Goal: Information Seeking & Learning: Learn about a topic

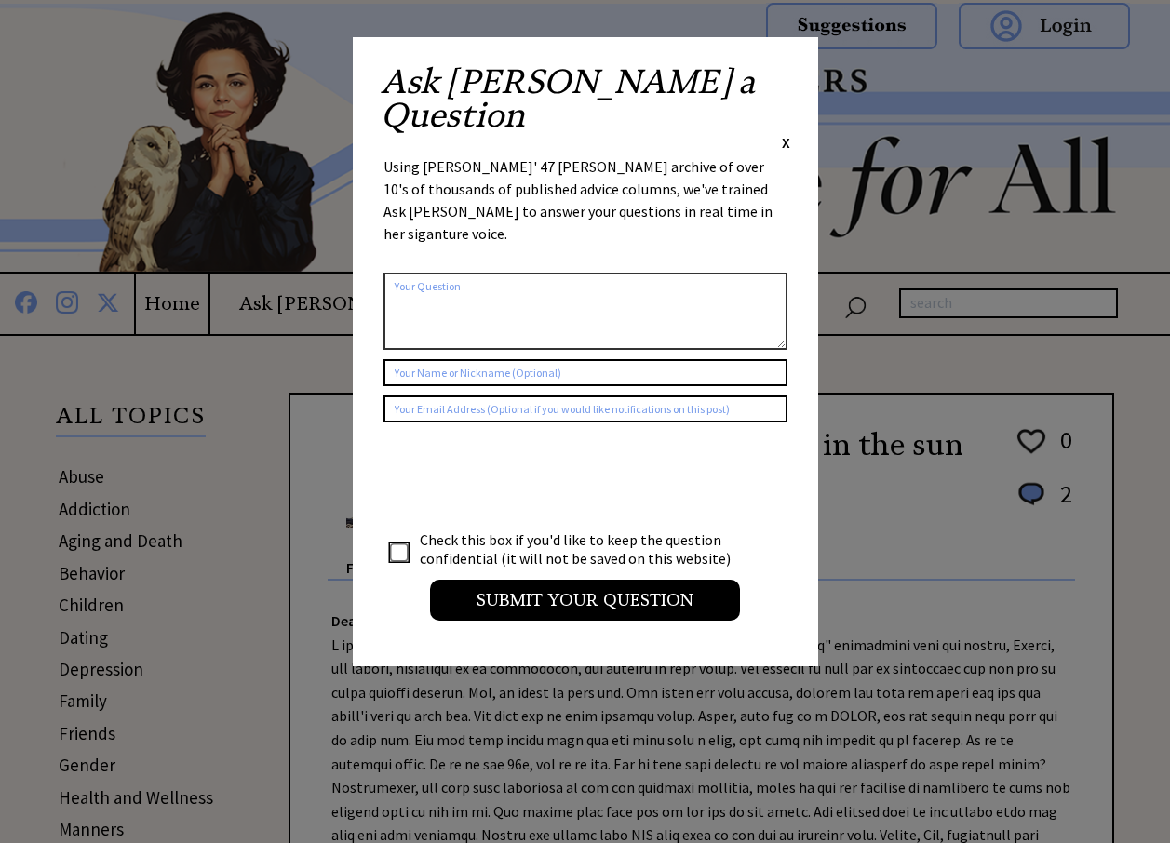
click at [782, 133] on span "X" at bounding box center [786, 142] width 8 height 19
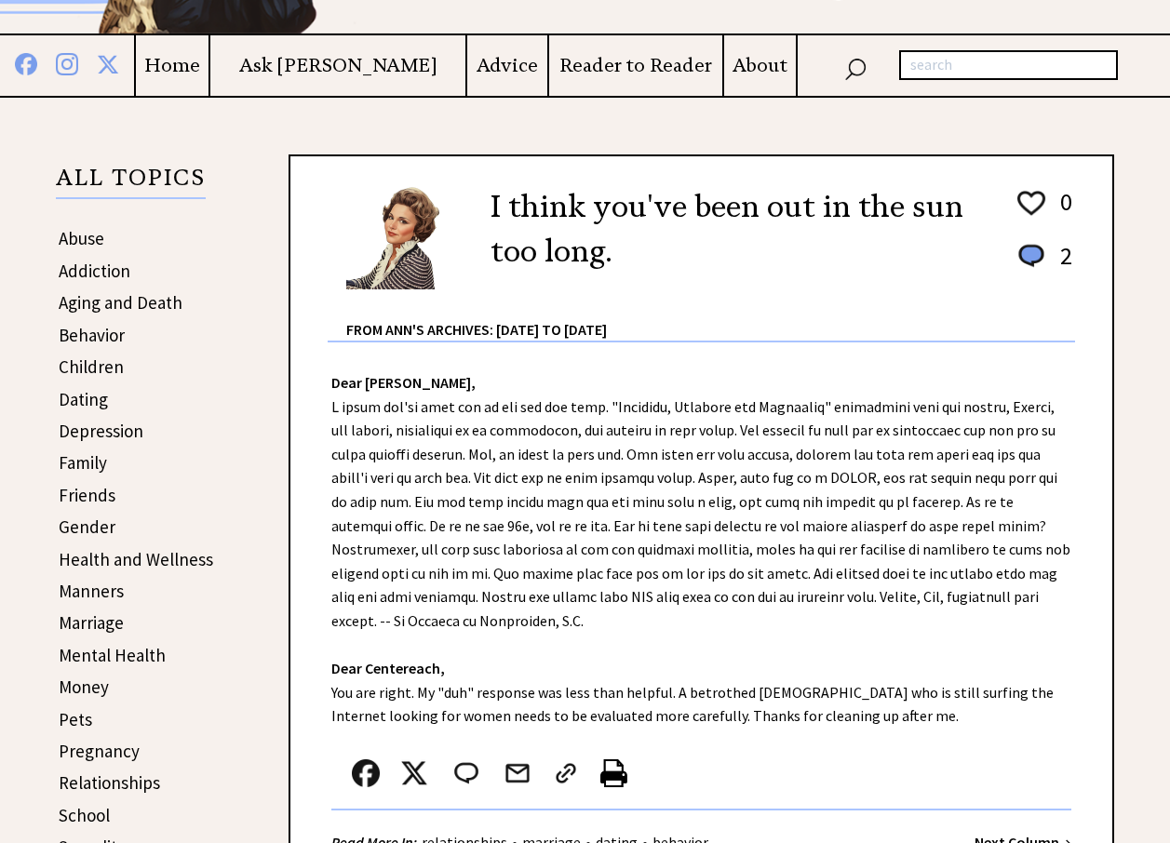
scroll to position [279, 0]
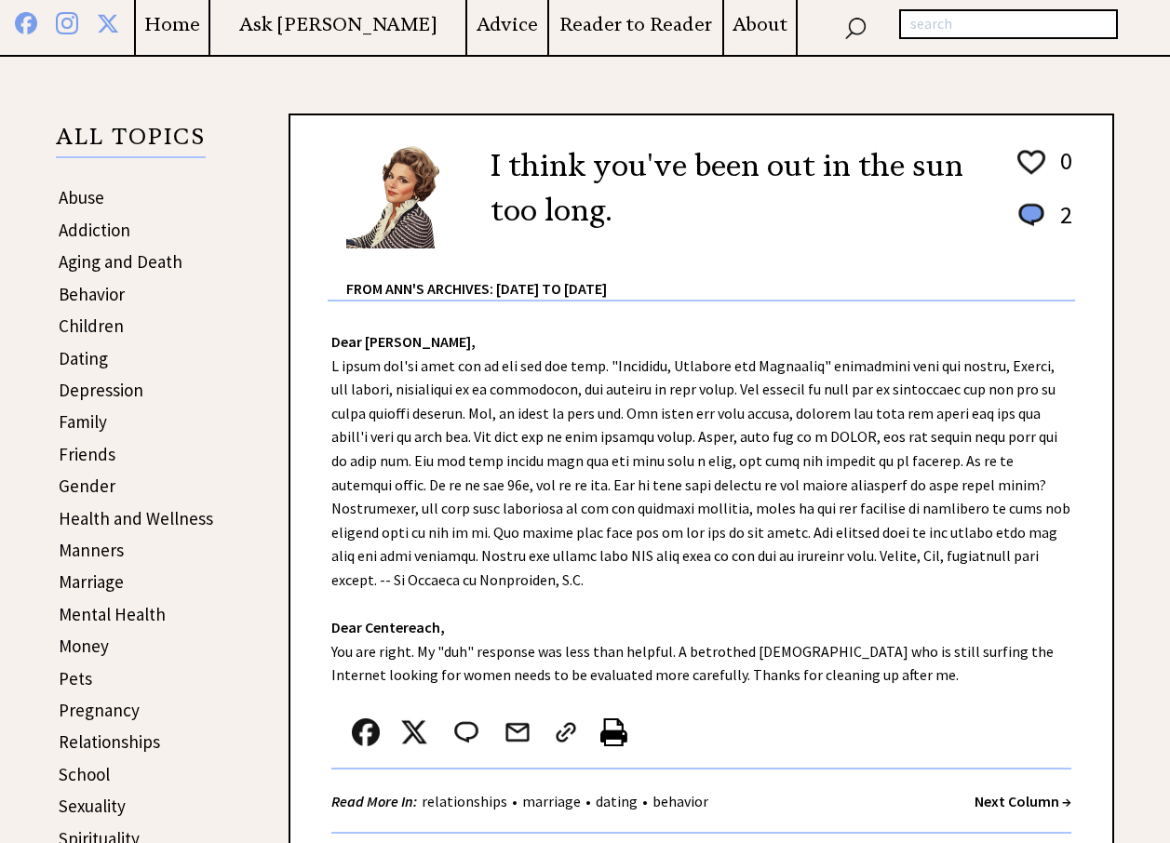
click at [82, 368] on link "Dating" at bounding box center [83, 358] width 49 height 22
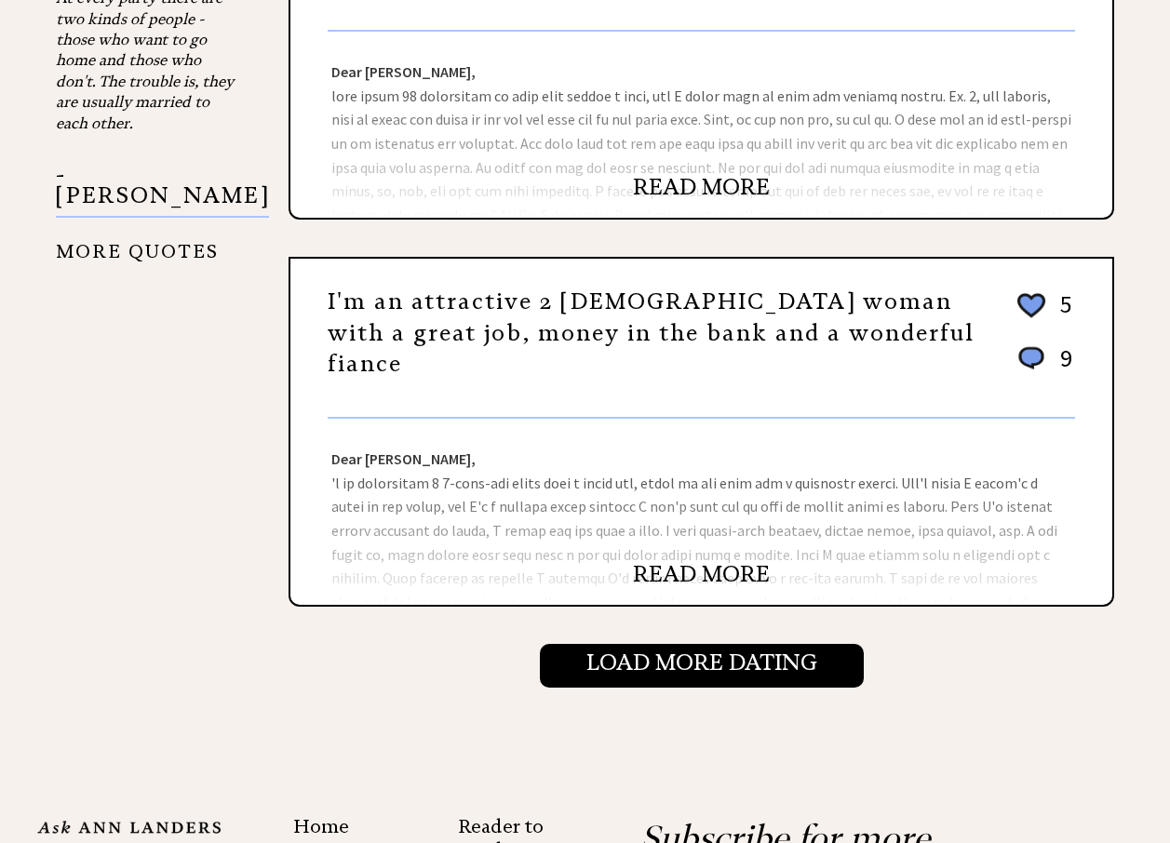
scroll to position [1675, 0]
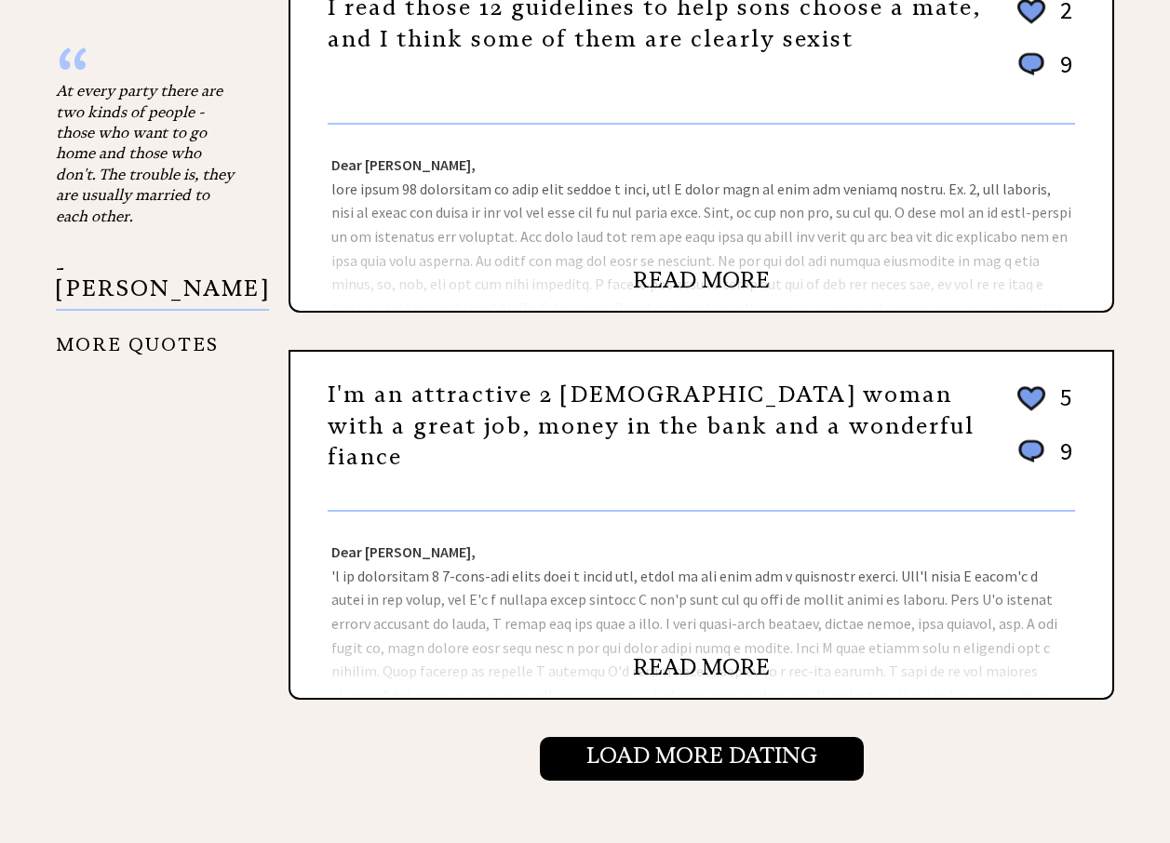
click at [672, 272] on link "READ MORE" at bounding box center [701, 280] width 137 height 28
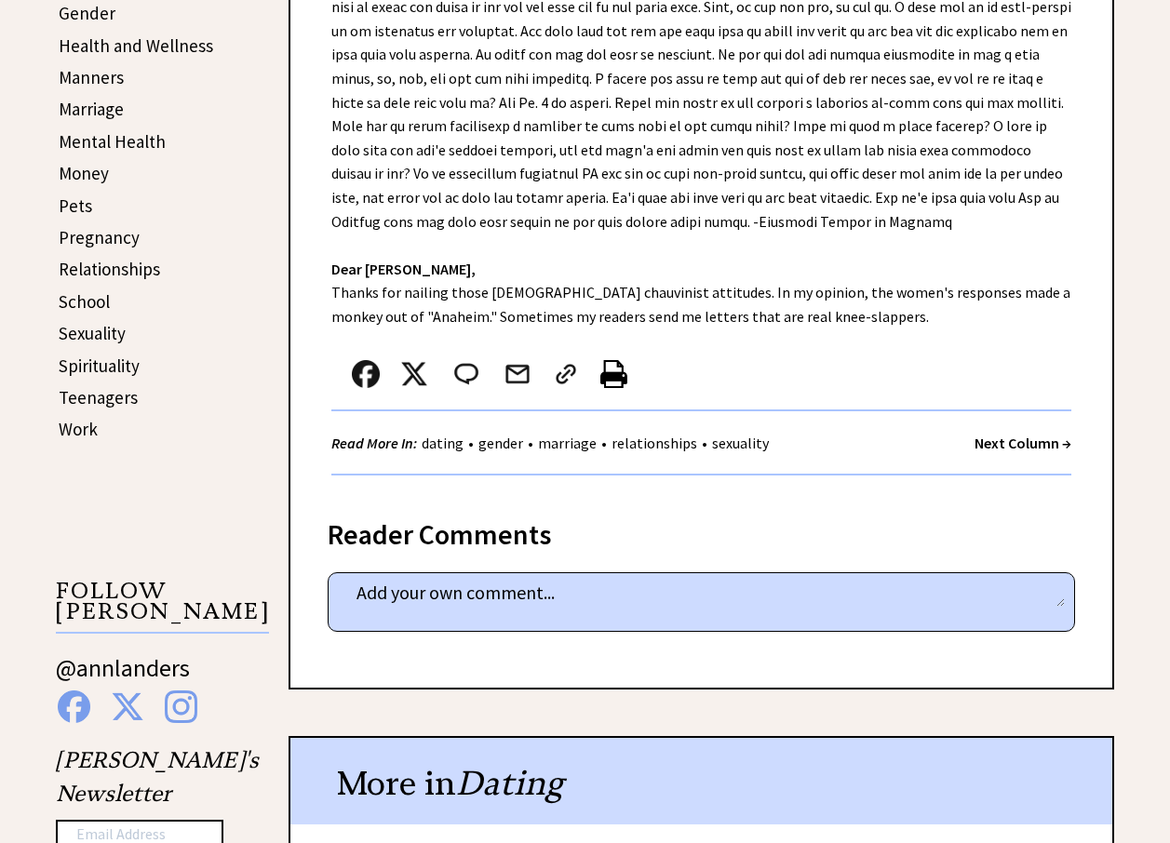
scroll to position [744, 0]
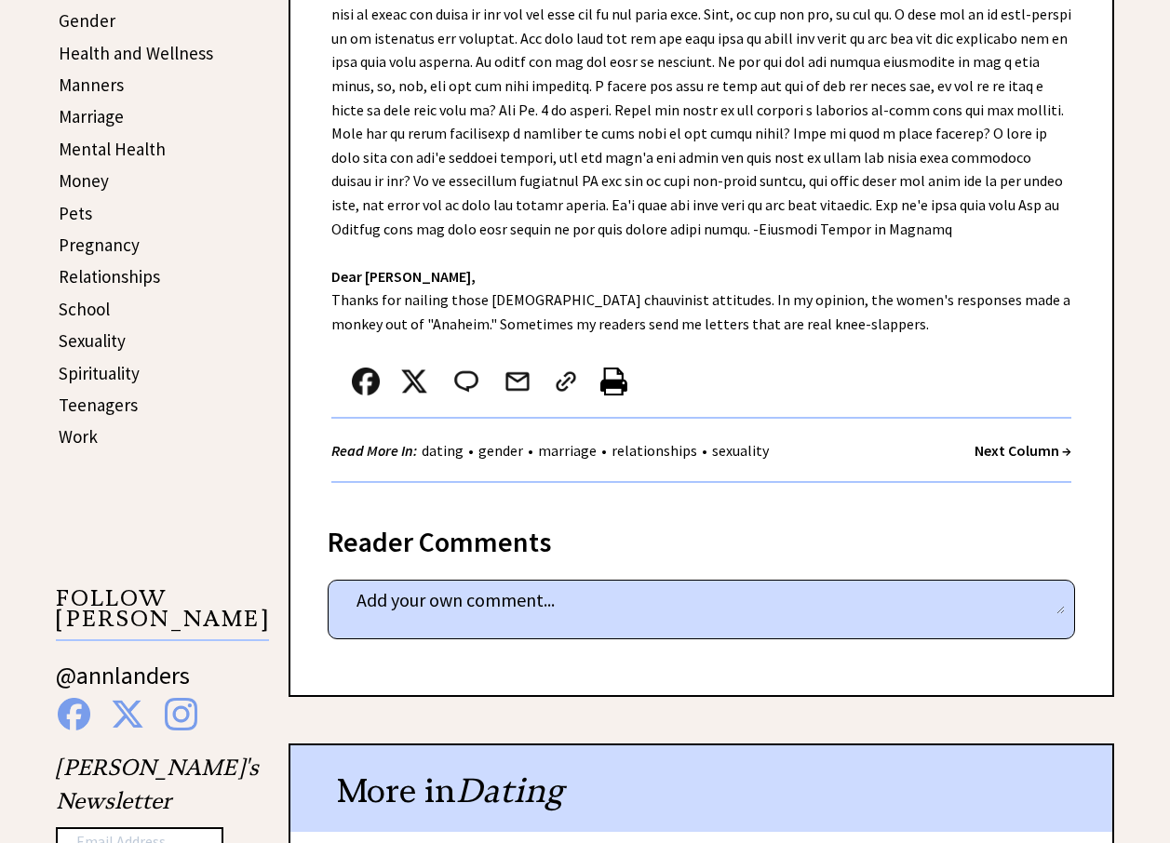
click at [122, 368] on link "Spirituality" at bounding box center [99, 373] width 81 height 22
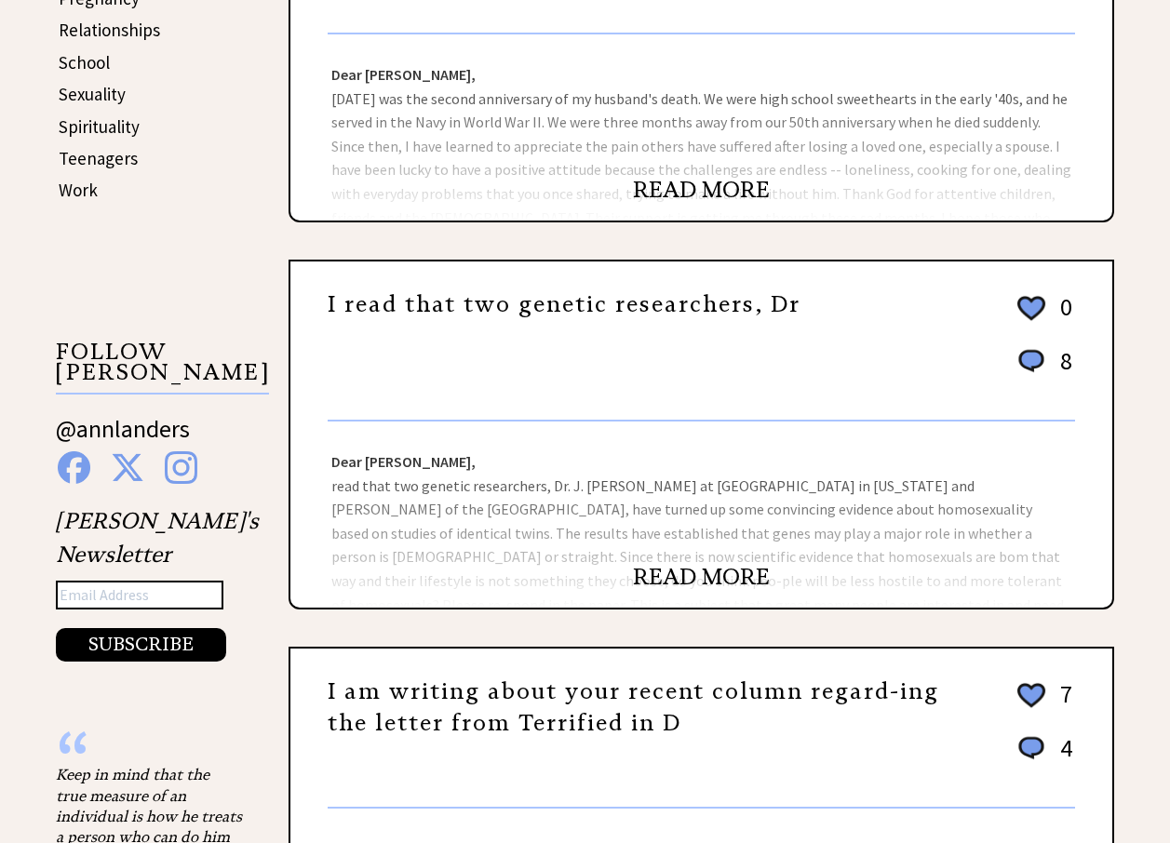
scroll to position [1024, 0]
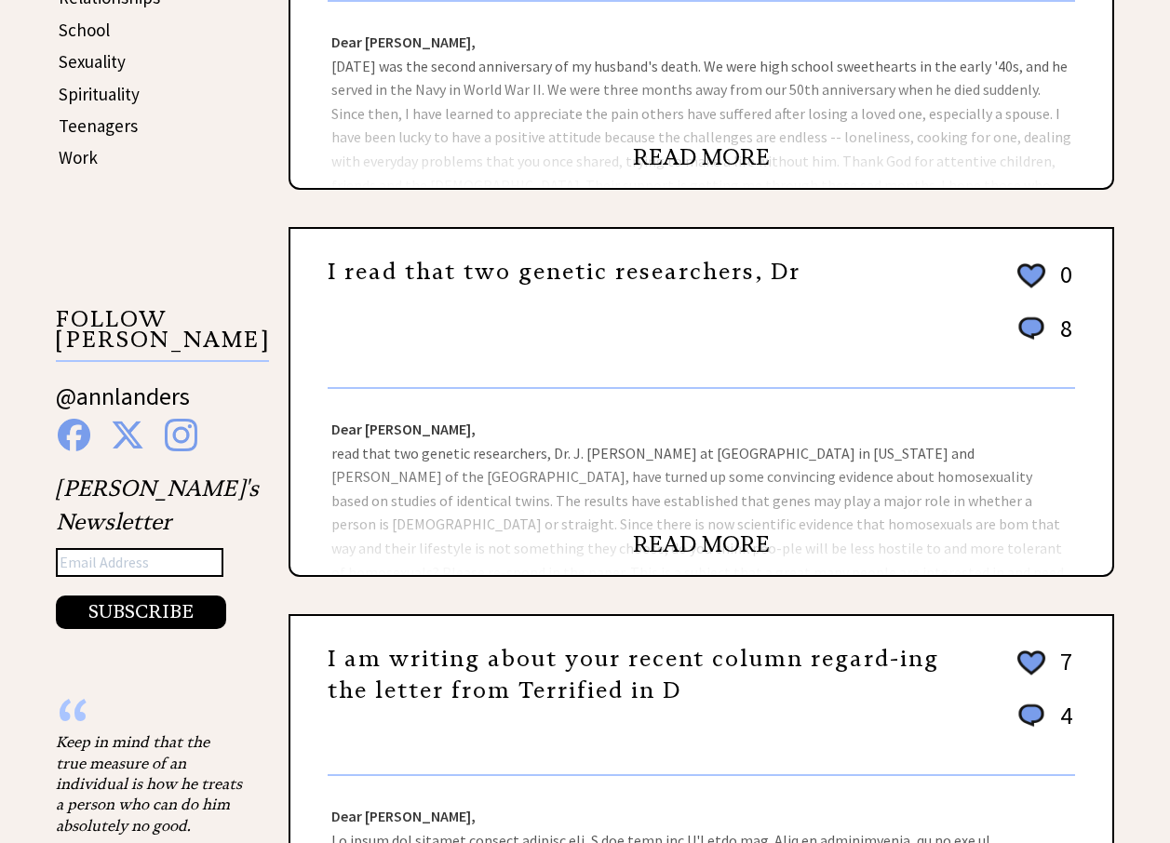
click at [706, 533] on link "READ MORE" at bounding box center [701, 544] width 137 height 28
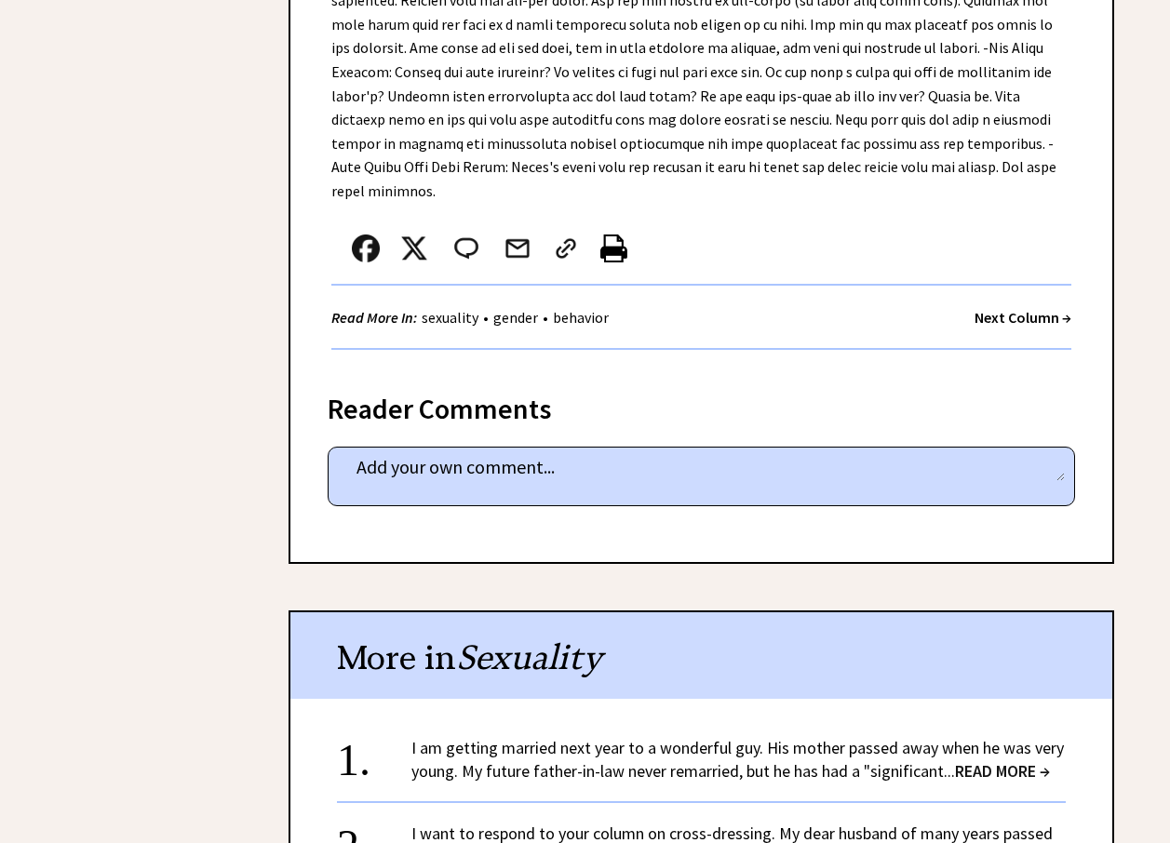
scroll to position [3257, 0]
click at [1023, 307] on strong "Next Column →" at bounding box center [1022, 316] width 97 height 19
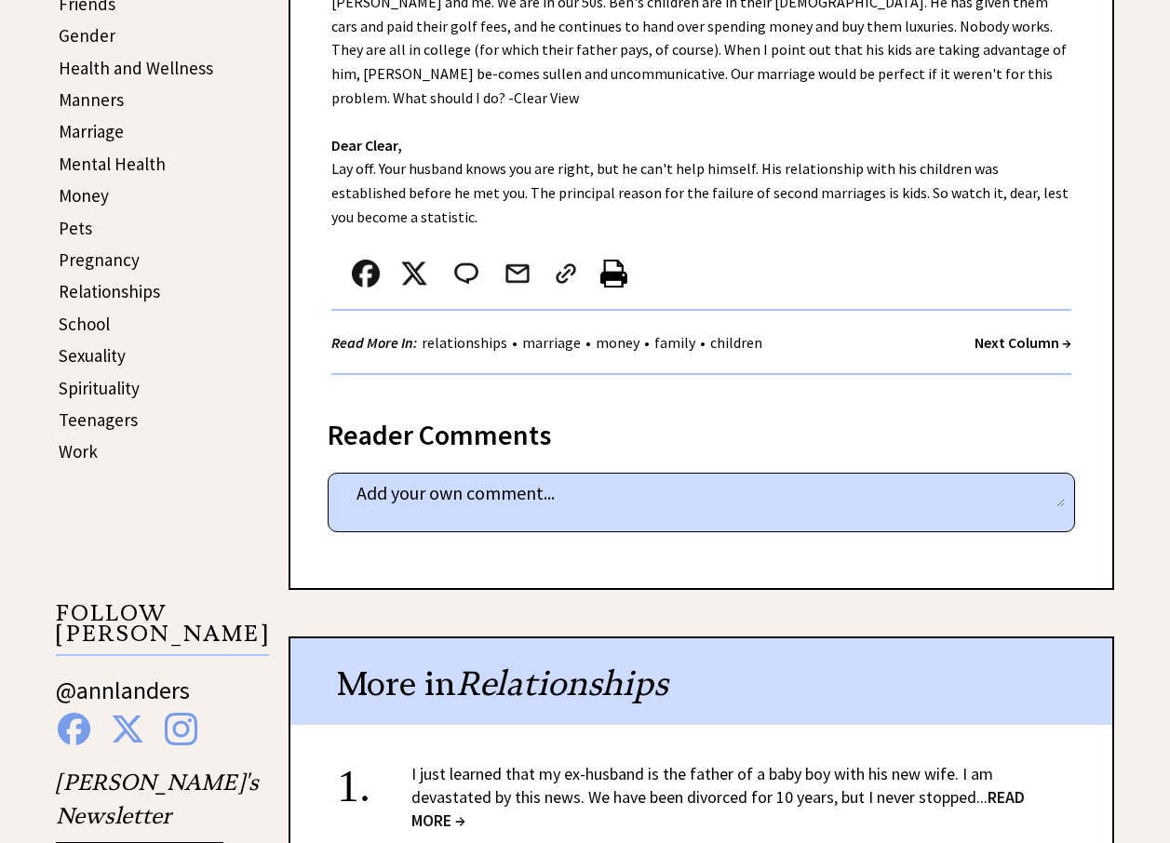
scroll to position [744, 0]
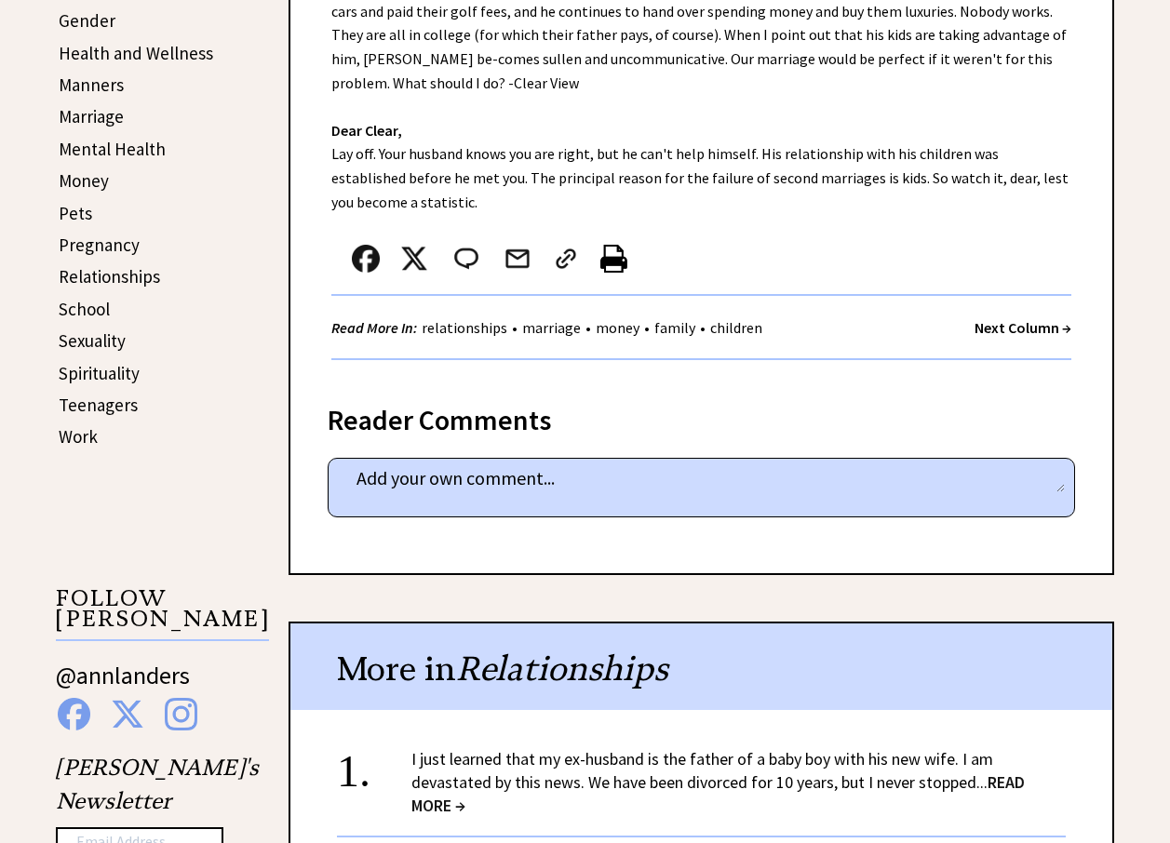
click at [1050, 318] on strong "Next Column →" at bounding box center [1022, 327] width 97 height 19
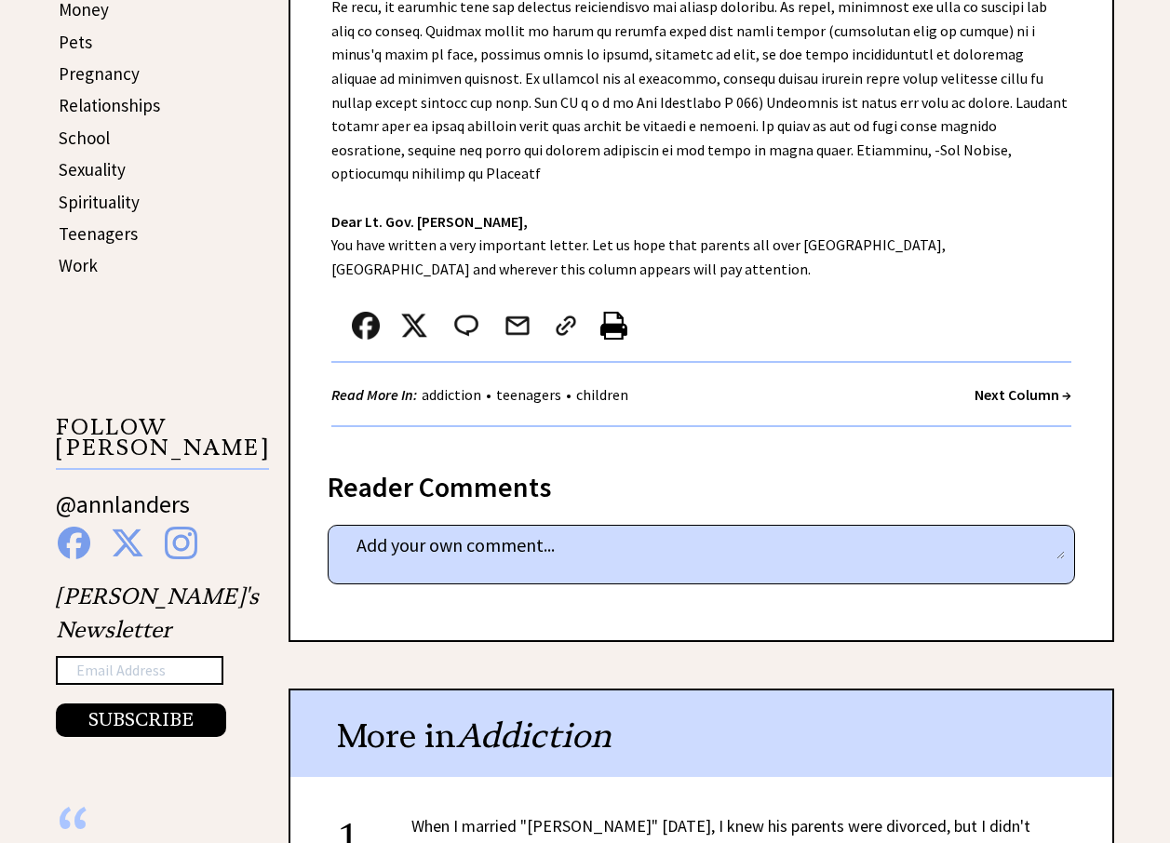
scroll to position [931, 0]
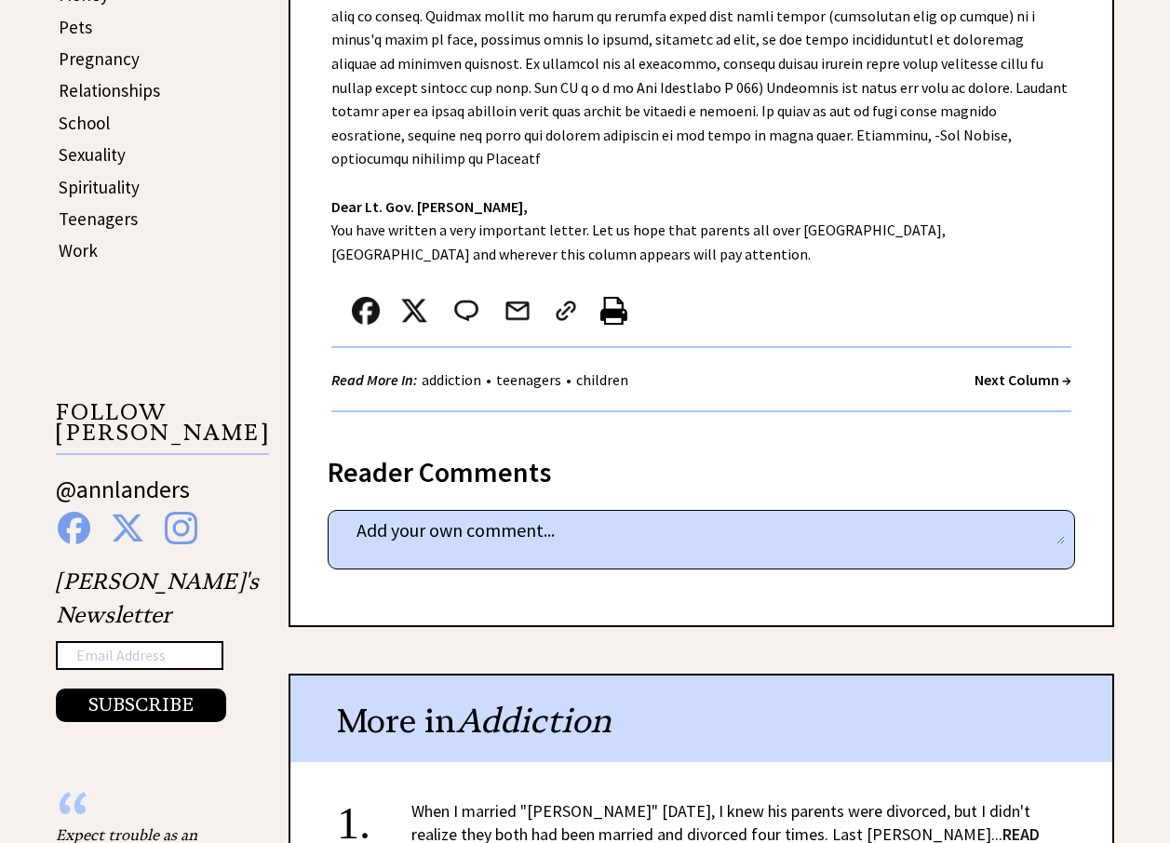
click at [1025, 348] on div "Read More In: addiction • teenagers • children Next Column →" at bounding box center [701, 380] width 740 height 64
click at [1012, 370] on strong "Next Column →" at bounding box center [1022, 379] width 97 height 19
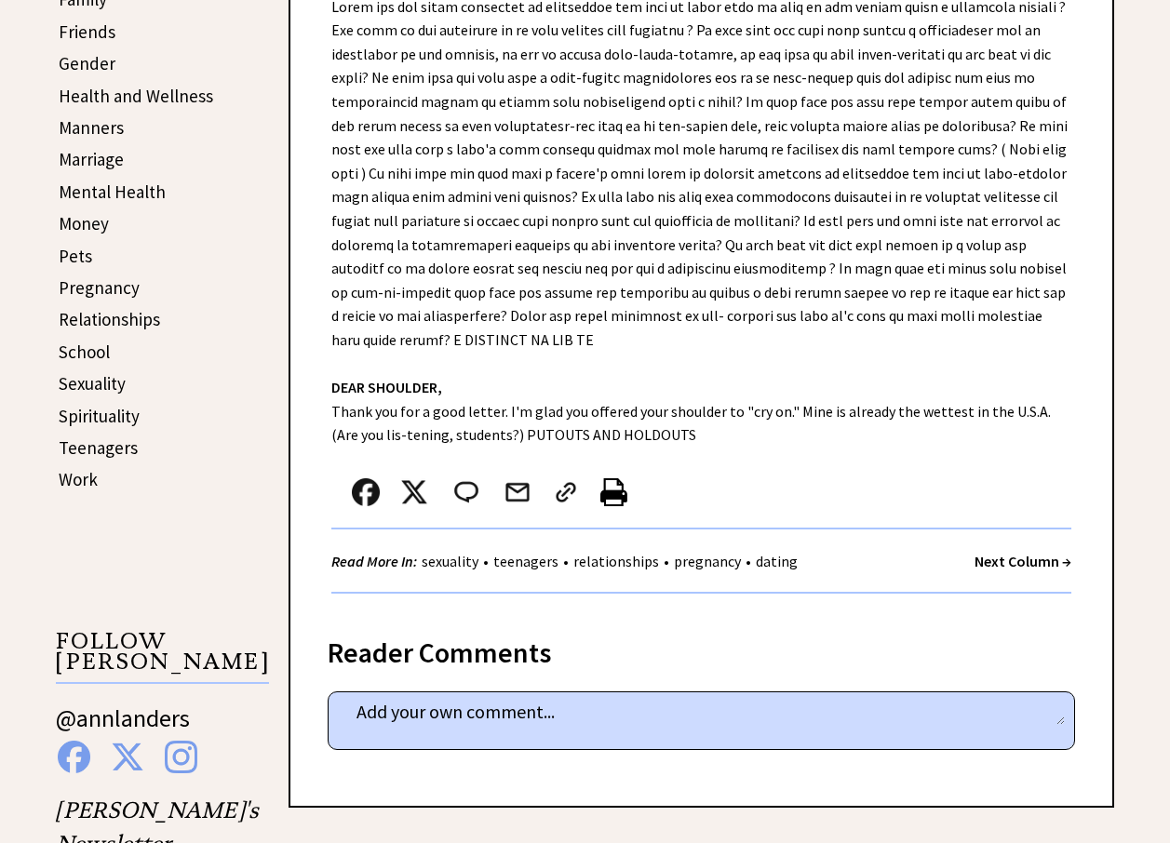
scroll to position [744, 0]
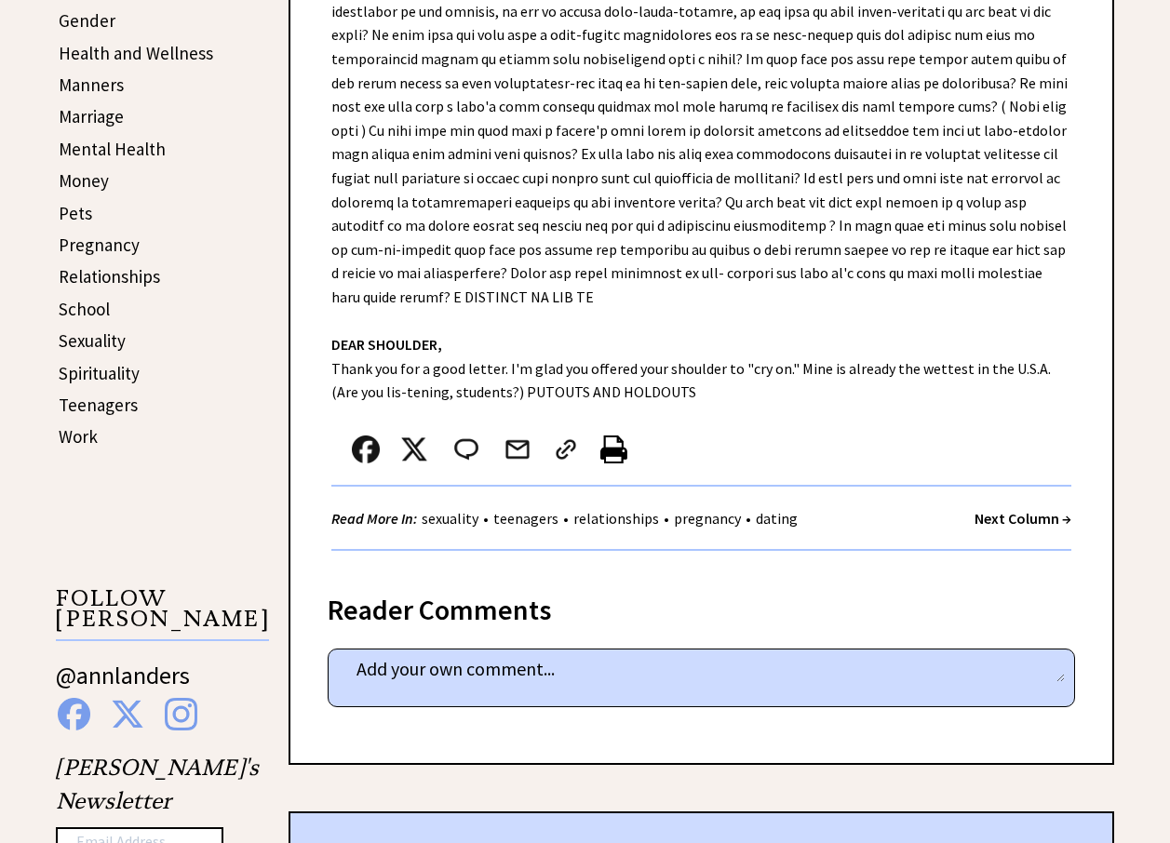
click at [1011, 509] on strong "Next Column →" at bounding box center [1022, 518] width 97 height 19
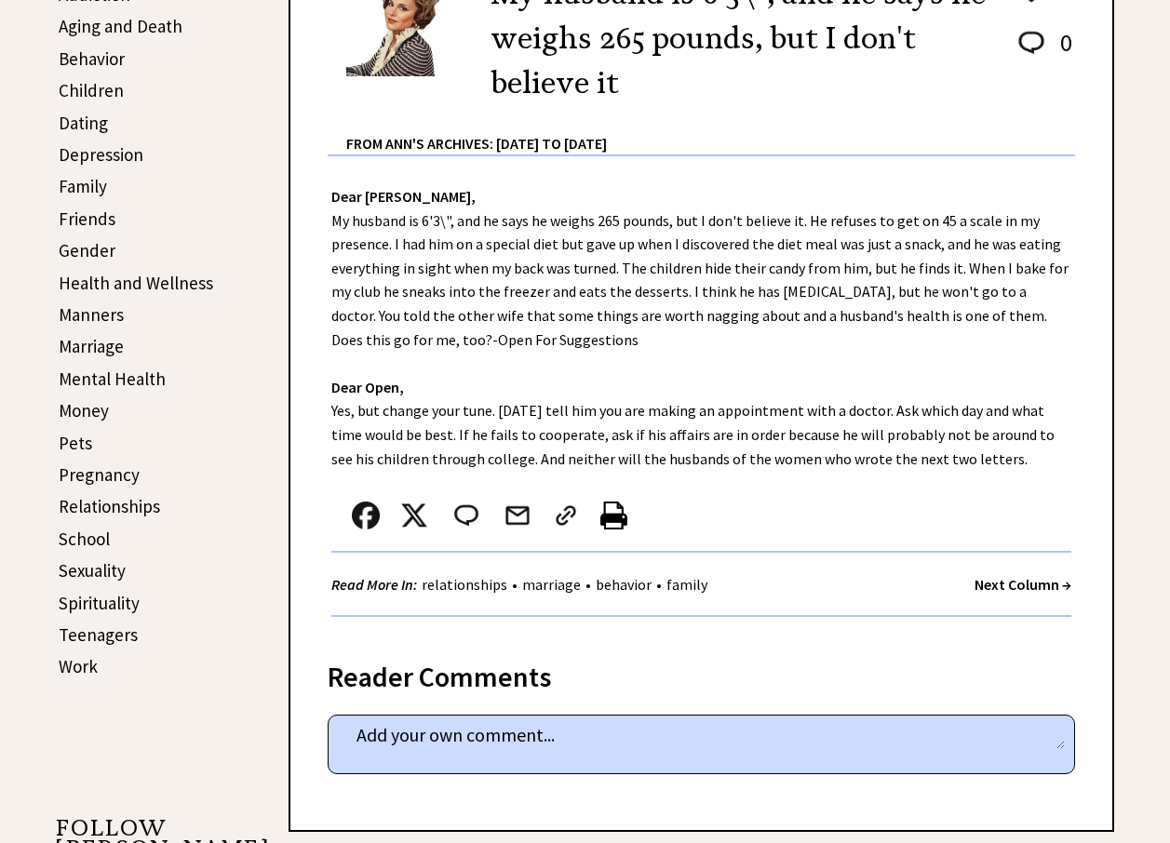
scroll to position [558, 0]
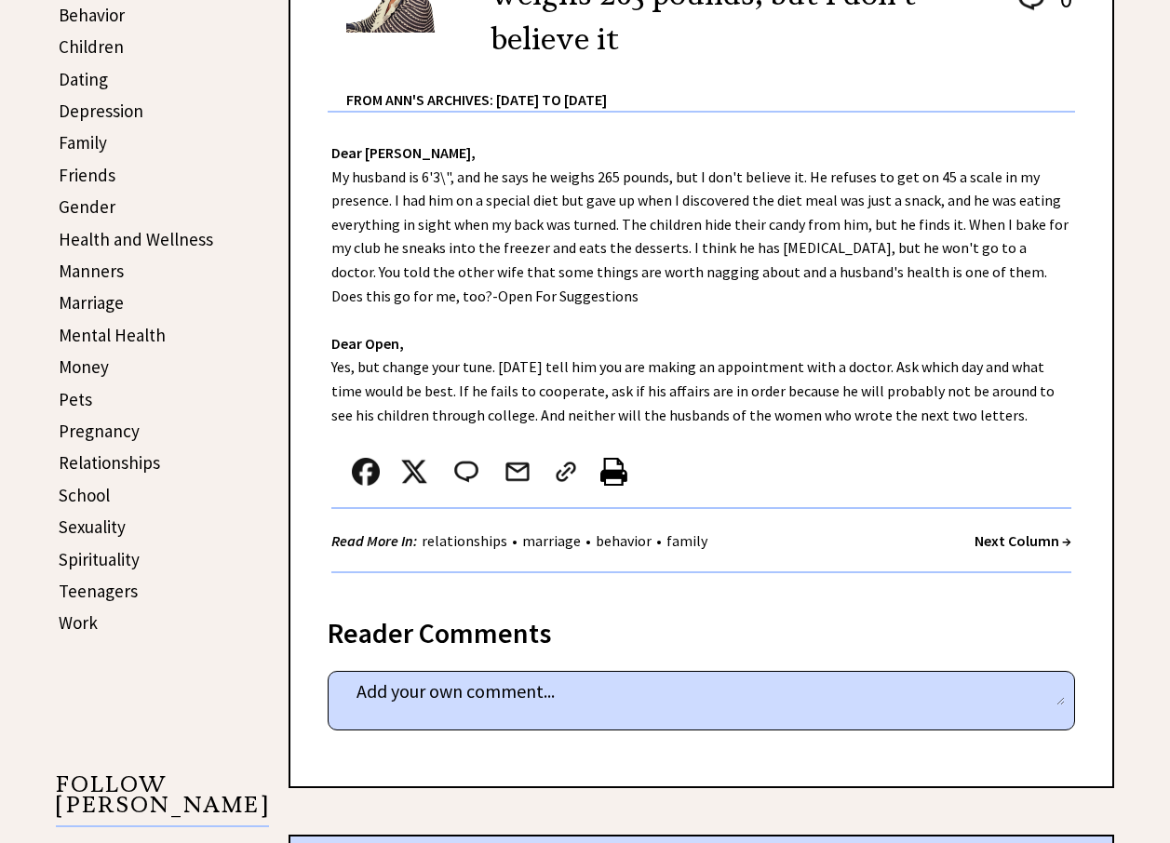
click at [92, 307] on link "Marriage" at bounding box center [91, 302] width 65 height 22
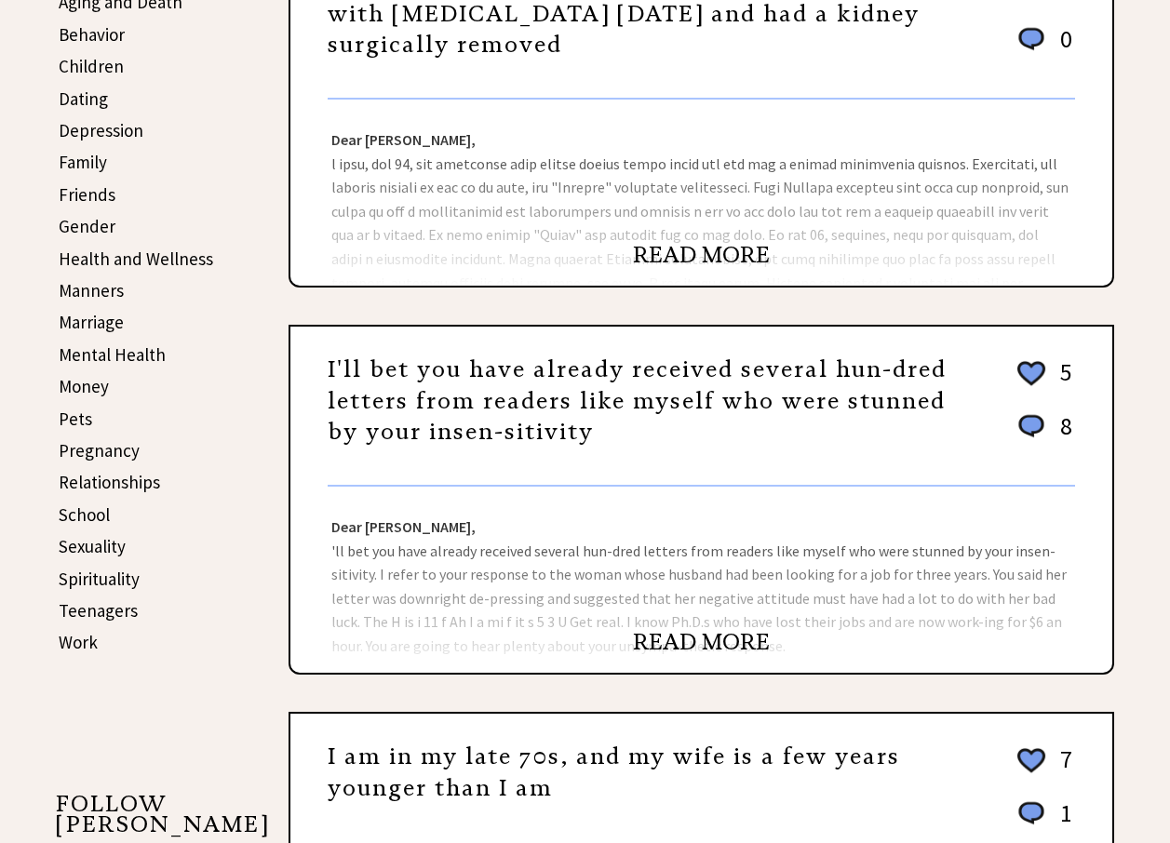
scroll to position [558, 0]
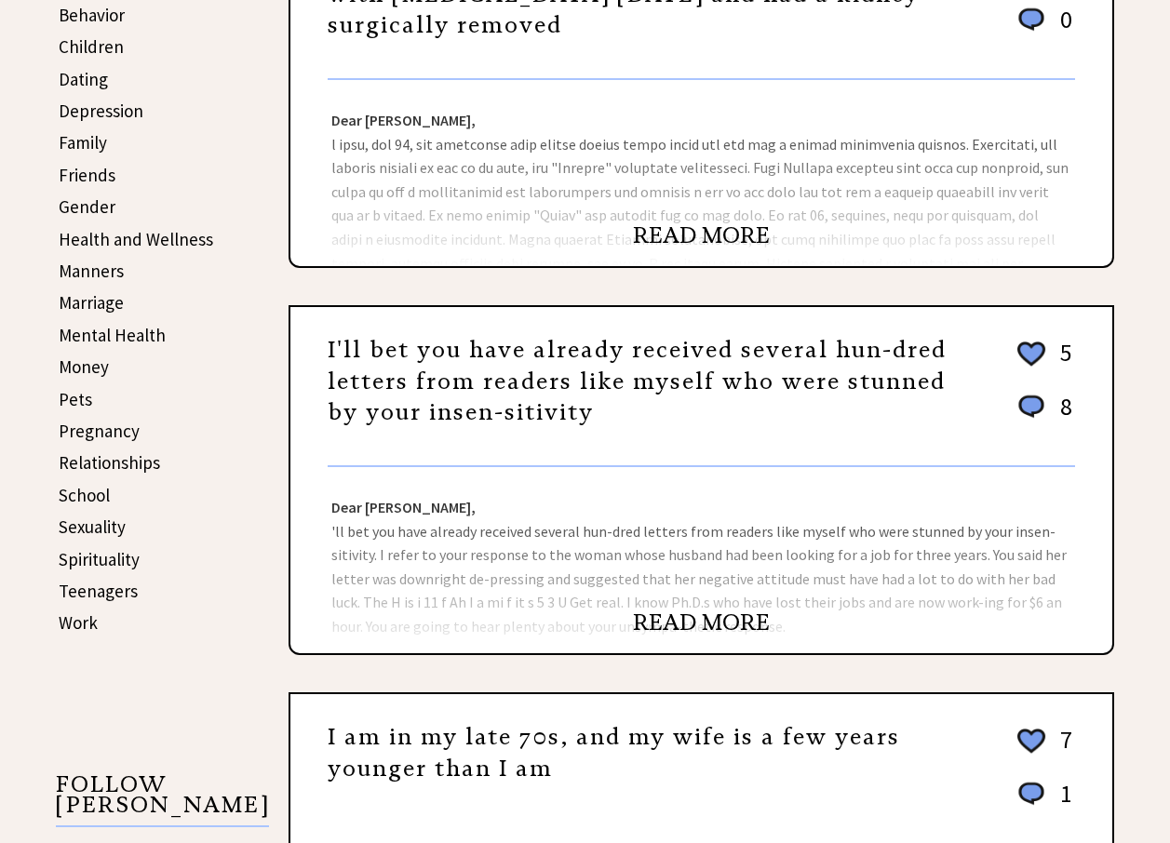
click at [701, 627] on link "READ MORE" at bounding box center [701, 623] width 137 height 28
